Goal: Task Accomplishment & Management: Manage account settings

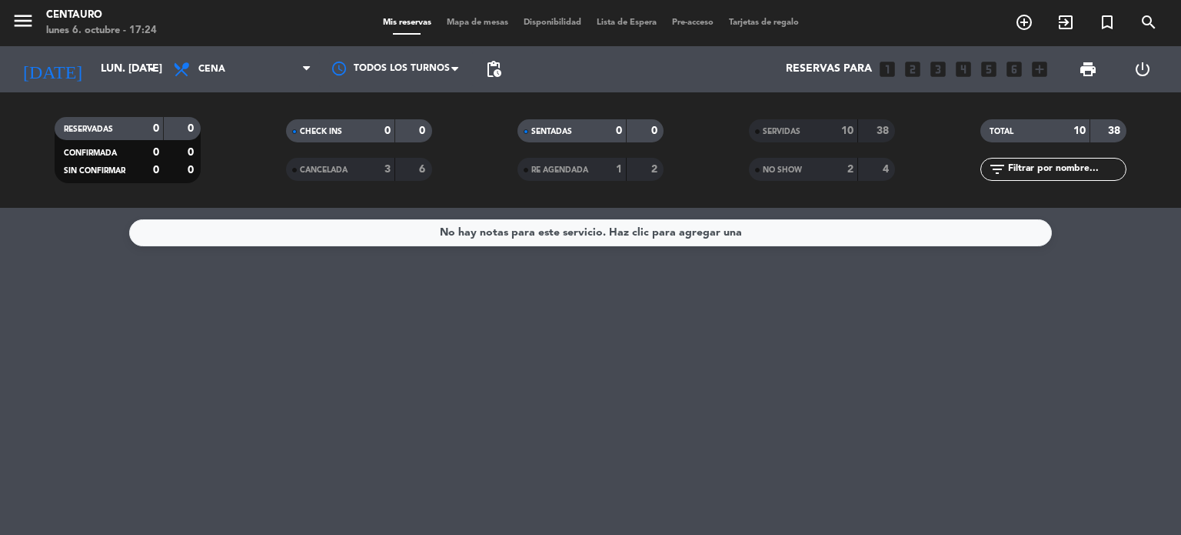
click at [788, 135] on span "SERVIDAS" at bounding box center [782, 132] width 38 height 8
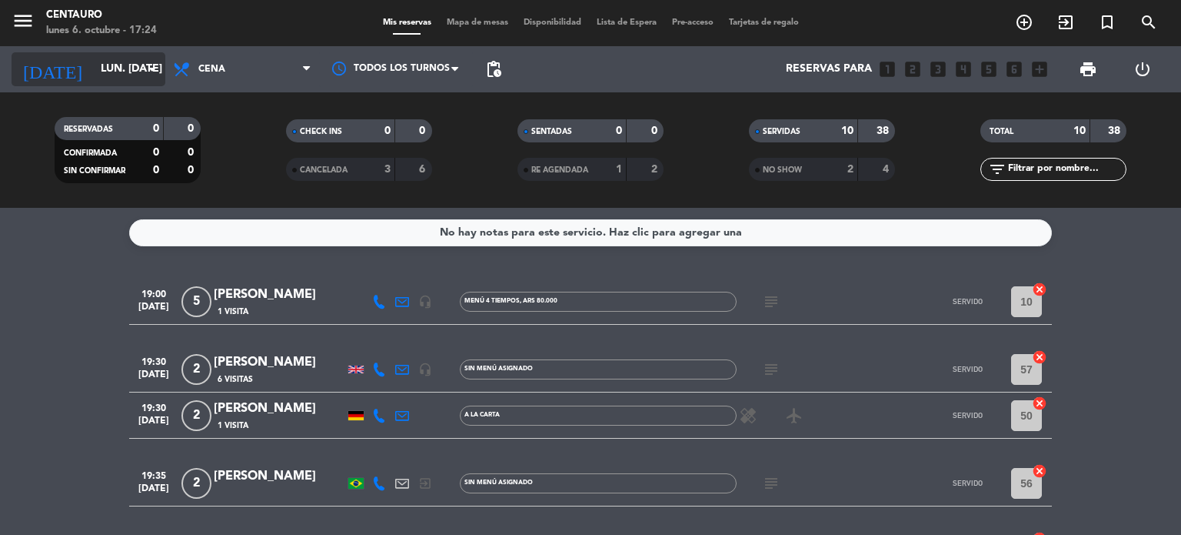
click at [111, 77] on input "lun. [DATE]" at bounding box center [166, 69] width 146 height 28
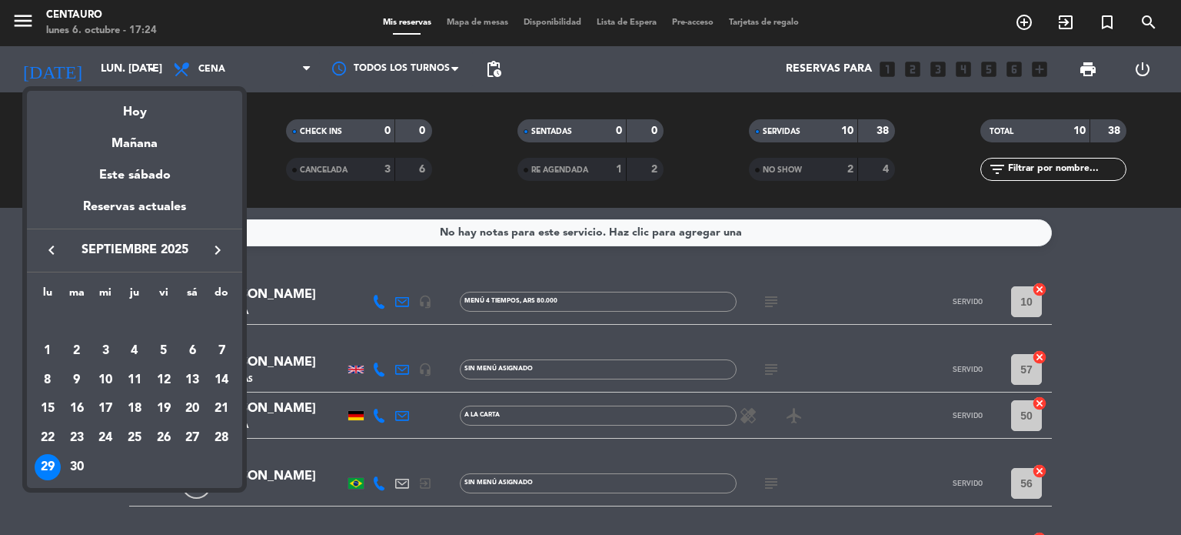
click at [215, 248] on icon "keyboard_arrow_right" at bounding box center [217, 250] width 18 height 18
click at [228, 344] on div "5" at bounding box center [221, 351] width 26 height 26
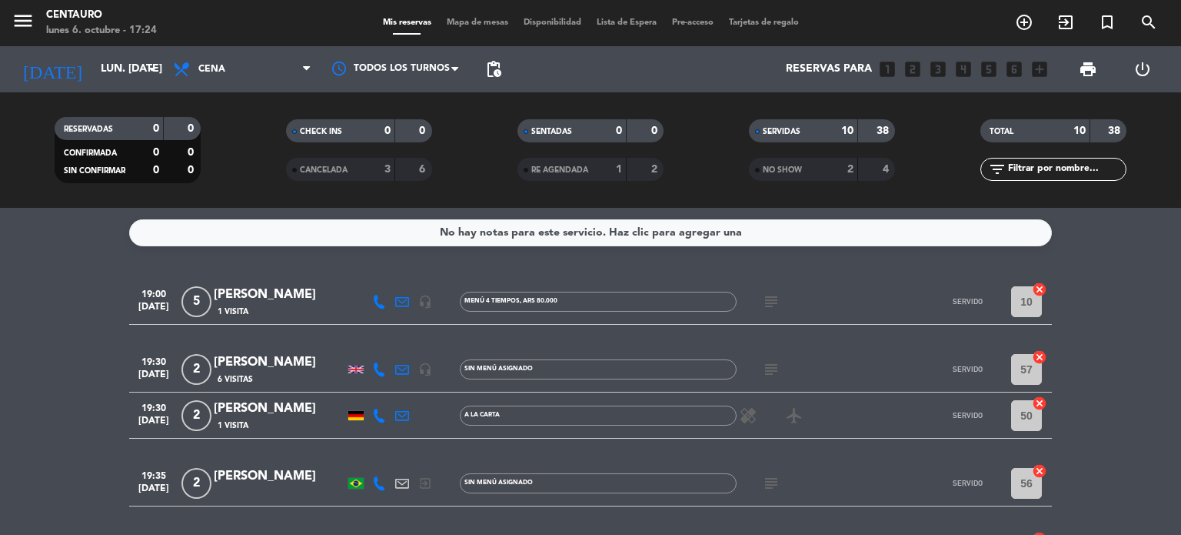
type input "dom. [DATE]"
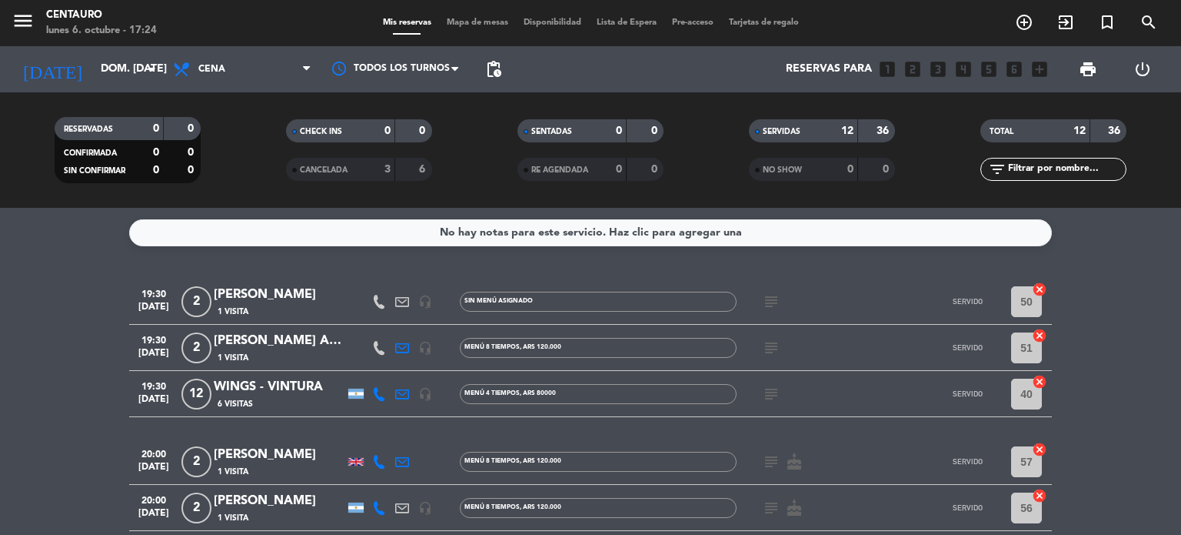
click at [382, 300] on icon at bounding box center [379, 302] width 14 height 14
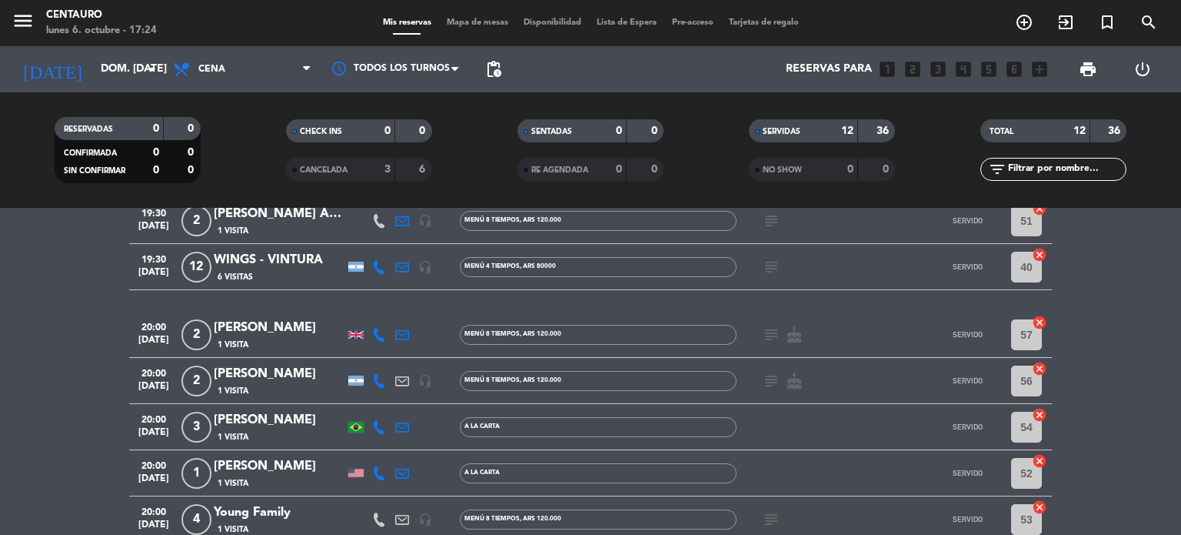
scroll to position [154, 0]
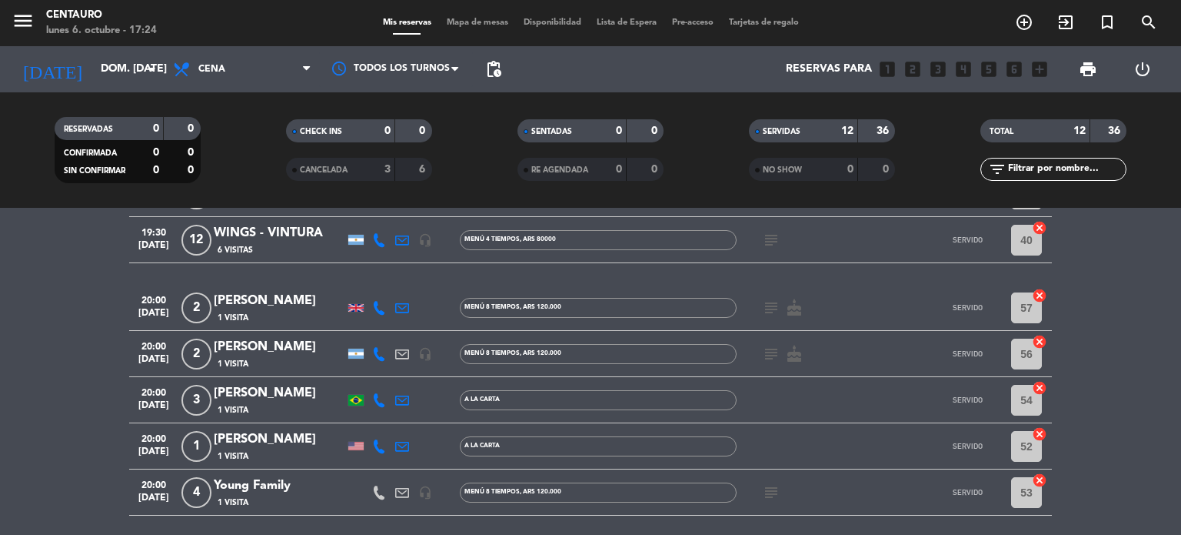
click at [385, 305] on icon at bounding box center [379, 308] width 14 height 14
click at [352, 282] on span "Copiar" at bounding box center [368, 282] width 32 height 16
click at [375, 347] on icon at bounding box center [379, 354] width 14 height 14
click at [369, 325] on span "Copiar" at bounding box center [368, 328] width 32 height 16
click at [373, 410] on div at bounding box center [379, 399] width 23 height 45
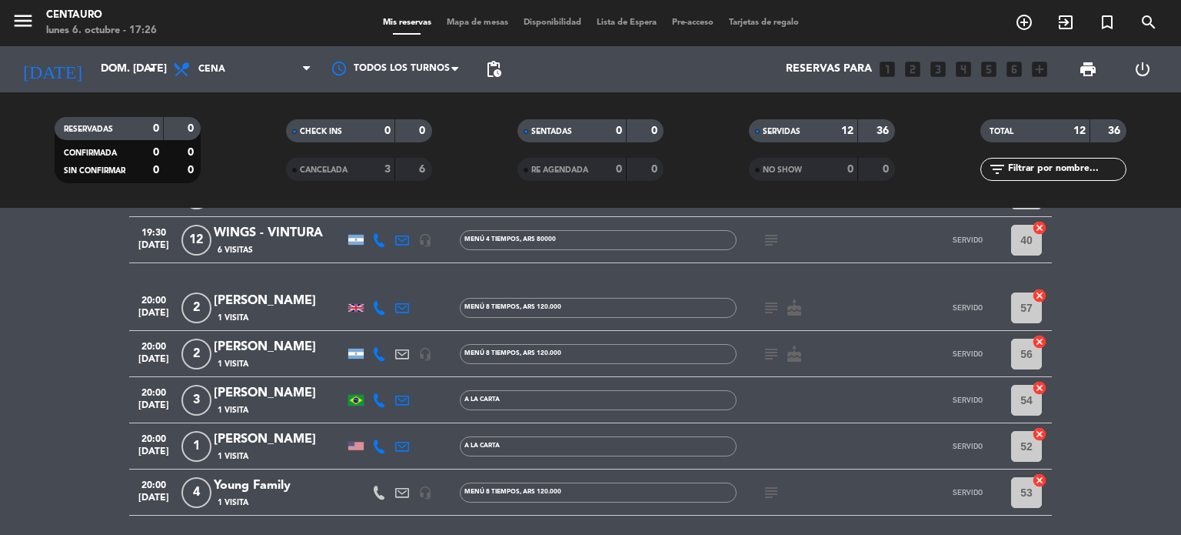
click at [376, 404] on icon at bounding box center [379, 400] width 14 height 14
click at [360, 375] on span "Copiar" at bounding box center [364, 374] width 32 height 16
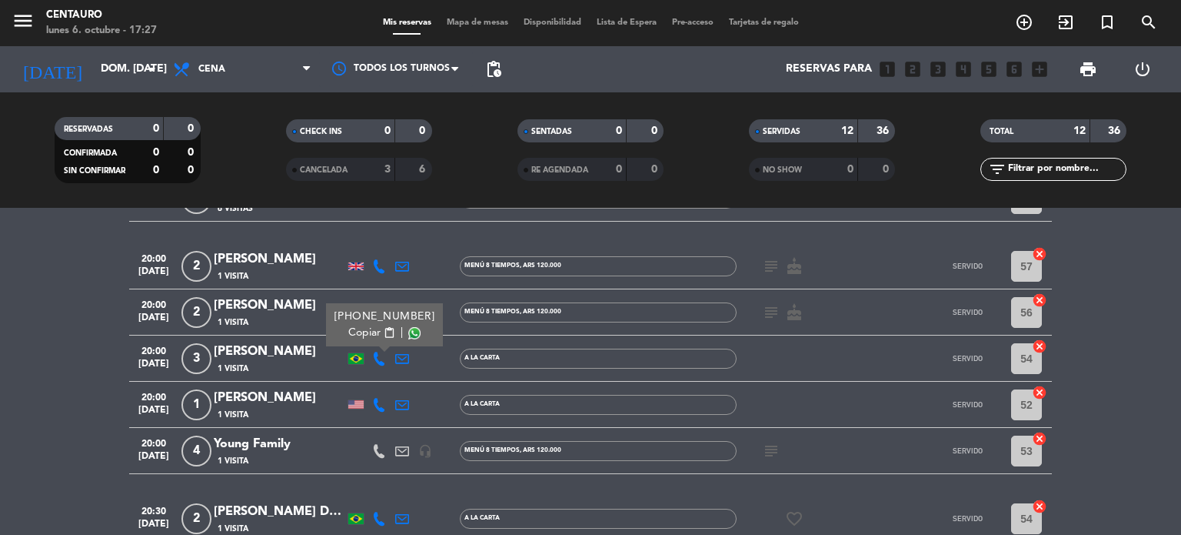
scroll to position [231, 0]
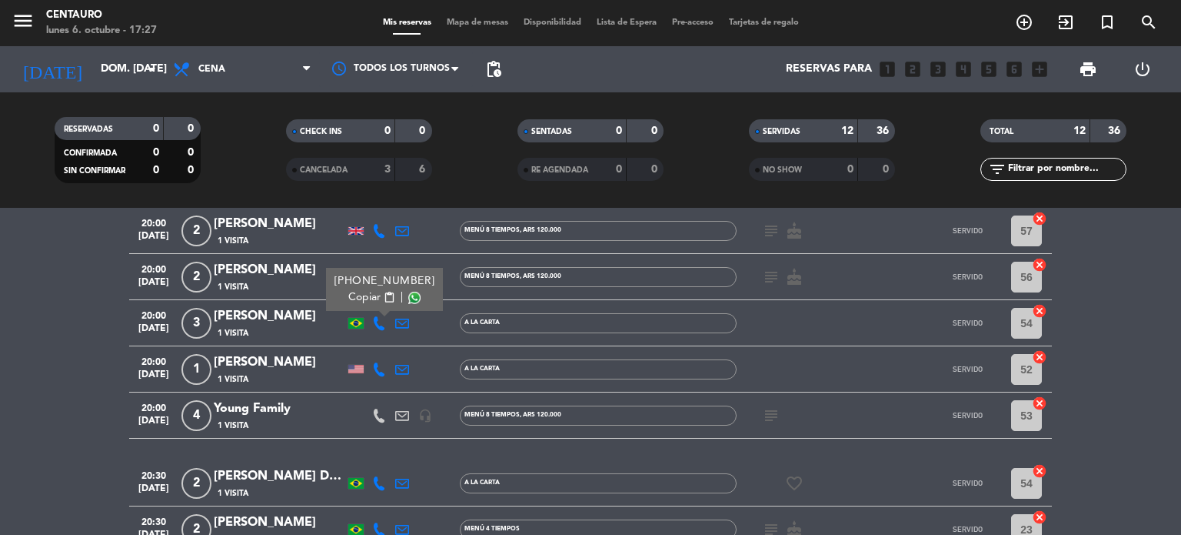
click at [380, 366] on icon at bounding box center [379, 369] width 14 height 14
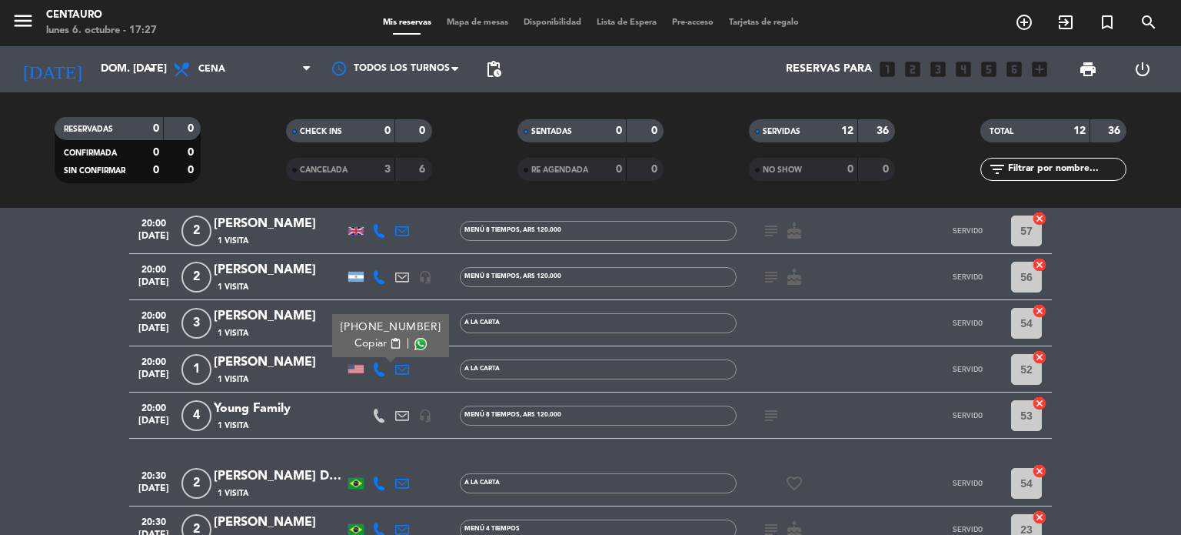
click at [360, 344] on span "Copiar" at bounding box center [371, 343] width 32 height 16
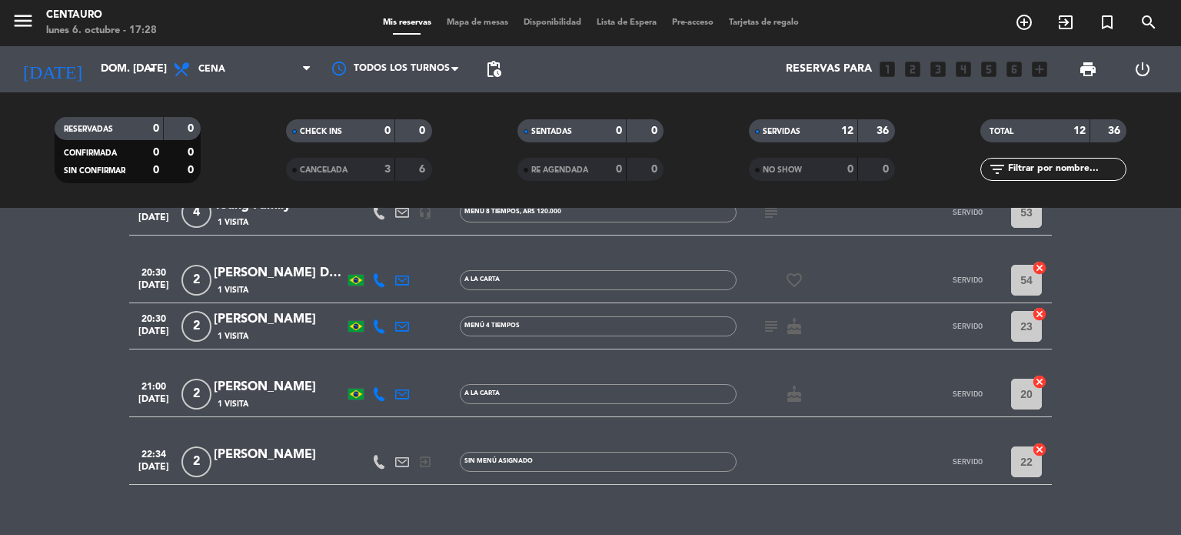
scroll to position [460, 0]
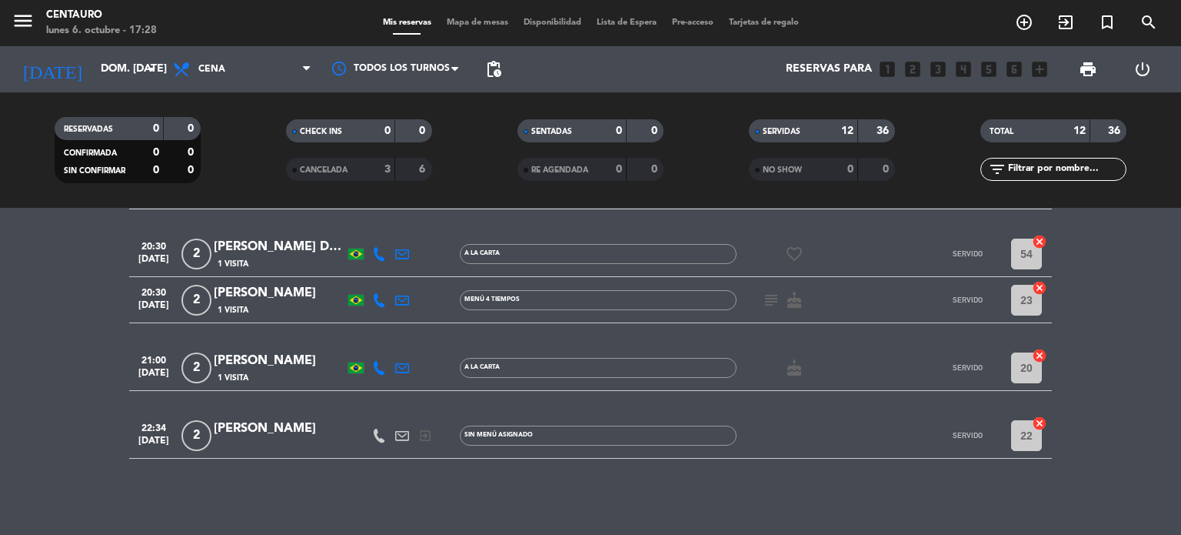
click at [376, 298] on icon at bounding box center [379, 300] width 14 height 14
click at [366, 271] on span "Copiar" at bounding box center [364, 274] width 32 height 16
click at [382, 362] on icon at bounding box center [379, 368] width 14 height 14
click at [359, 338] on span "Copiar" at bounding box center [364, 342] width 32 height 16
